Goal: Transaction & Acquisition: Purchase product/service

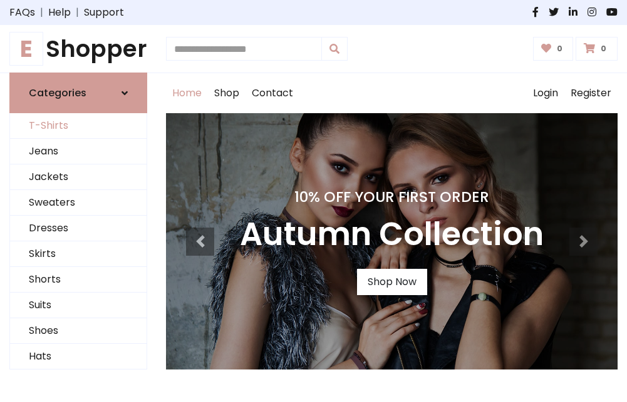
click at [78, 126] on link "T-Shirts" at bounding box center [78, 126] width 136 height 26
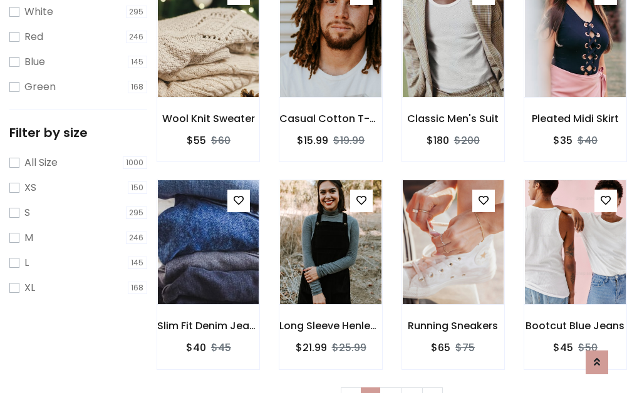
scroll to position [23, 0]
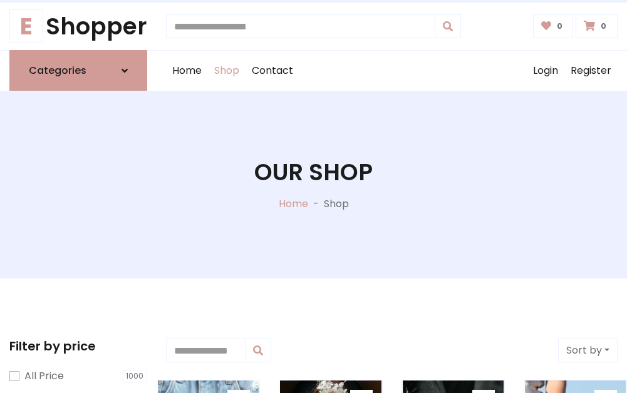
click at [313, 185] on h1 "Our Shop" at bounding box center [313, 172] width 118 height 28
click at [391, 71] on div "Home Shop Contact Log out Login Register" at bounding box center [391, 71] width 451 height 40
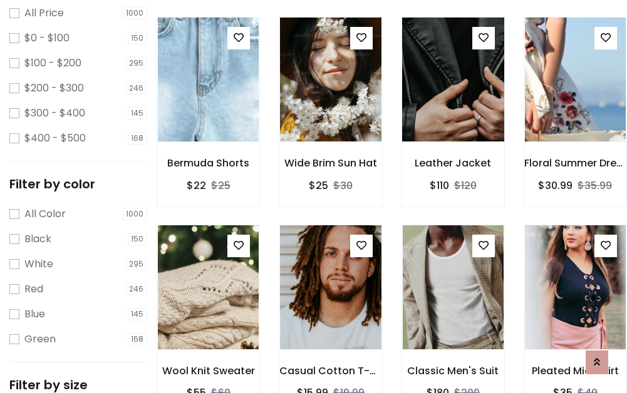
click at [453, 103] on img at bounding box center [452, 79] width 121 height 300
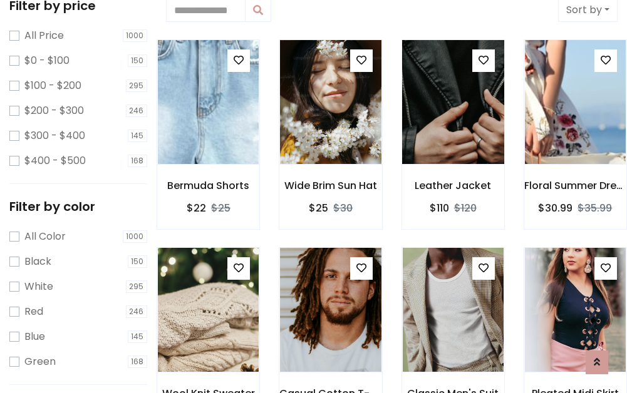
scroll to position [23, 0]
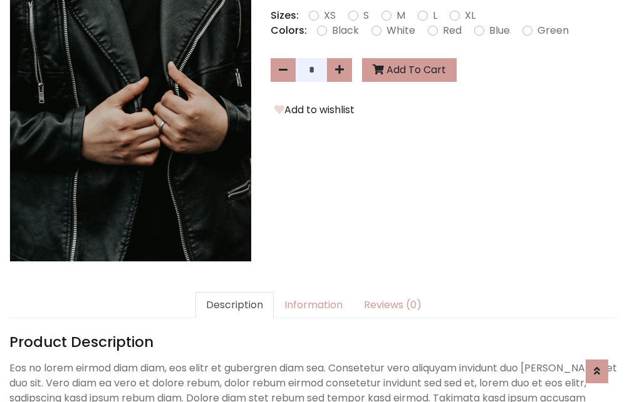
scroll to position [306, 0]
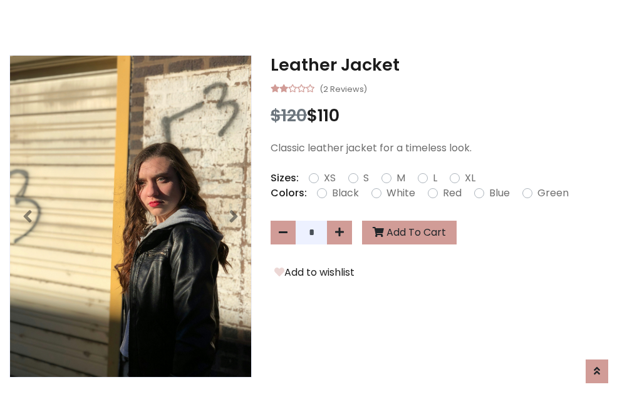
click at [444, 65] on h3 "Leather Jacket" at bounding box center [443, 65] width 347 height 20
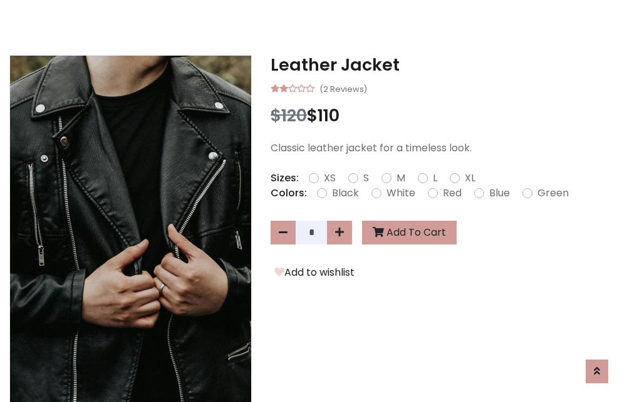
click at [444, 65] on h3 "Leather Jacket" at bounding box center [443, 65] width 347 height 20
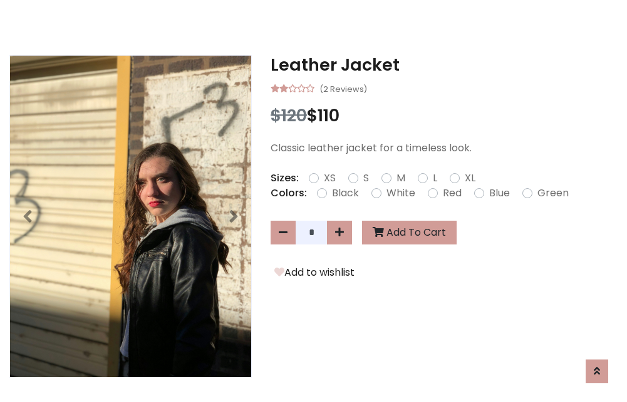
click at [444, 65] on h3 "Leather Jacket" at bounding box center [443, 65] width 347 height 20
